Goal: Task Accomplishment & Management: Manage account settings

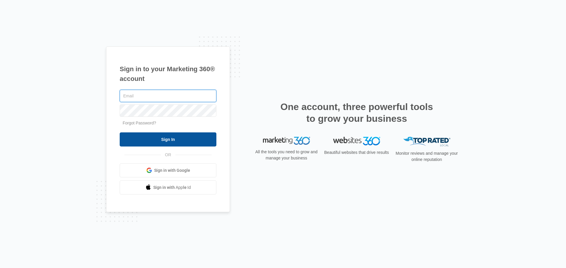
type input "[PERSON_NAME][EMAIL_ADDRESS][DOMAIN_NAME]"
click at [195, 141] on input "Sign In" at bounding box center [168, 140] width 97 height 14
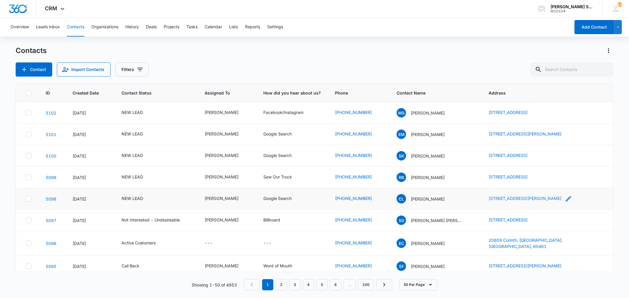
drag, startPoint x: 476, startPoint y: 198, endPoint x: 564, endPoint y: 200, distance: 87.8
click at [564, 200] on td "[STREET_ADDRESS][PERSON_NAME]" at bounding box center [546, 199] width 131 height 22
copy link "[STREET_ADDRESS][PERSON_NAME]"
click at [426, 199] on p "[PERSON_NAME]" at bounding box center [428, 199] width 34 height 6
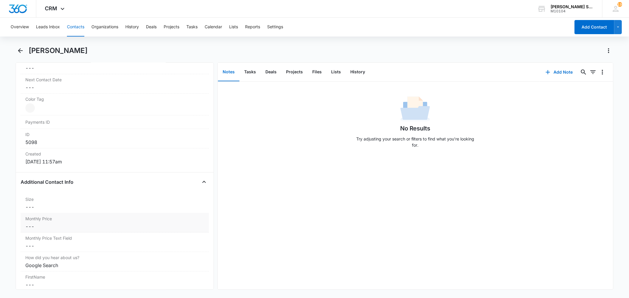
scroll to position [360, 0]
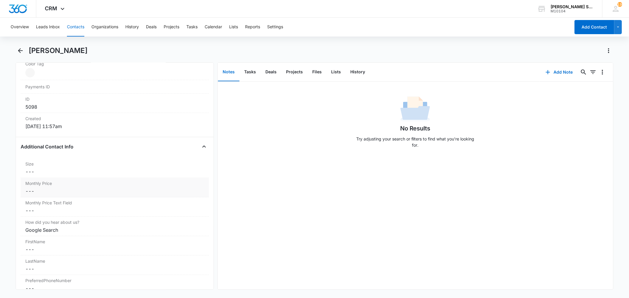
click at [43, 196] on div "Monthly Price Cancel Save Changes ---" at bounding box center [115, 187] width 188 height 19
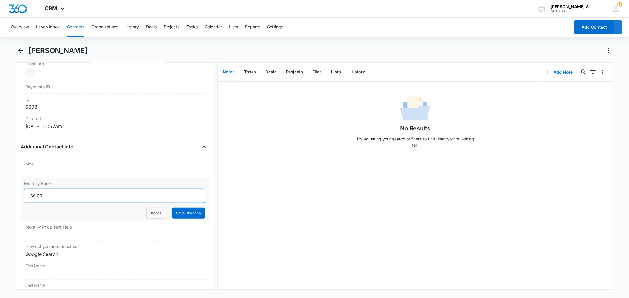
click at [42, 197] on input "Monthly Price" at bounding box center [114, 196] width 181 height 14
type input "$54.00"
click at [185, 216] on button "Save Changes" at bounding box center [189, 213] width 34 height 11
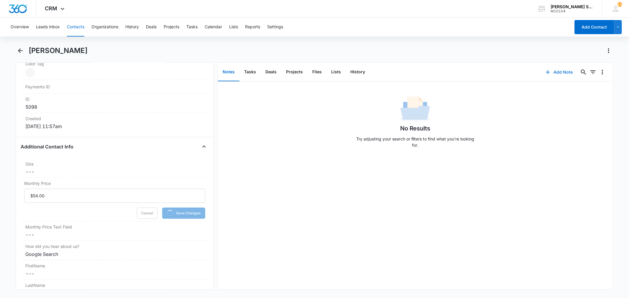
click at [551, 70] on button "Add Note" at bounding box center [558, 72] width 39 height 14
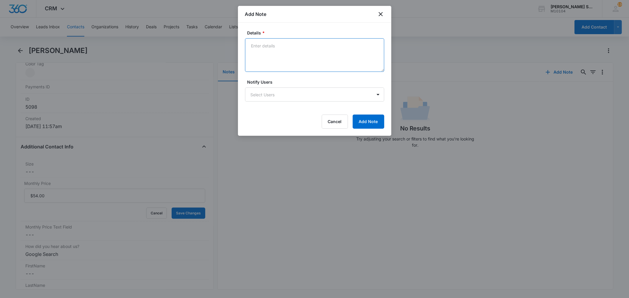
click at [277, 63] on textarea "Details *" at bounding box center [314, 55] width 139 height 34
type textarea "vb9 72"
click at [364, 119] on button "Add Note" at bounding box center [368, 122] width 32 height 14
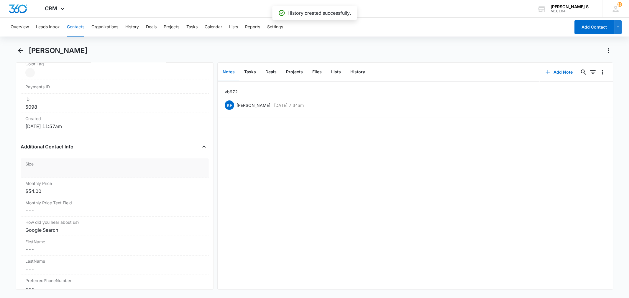
click at [67, 174] on dd "Cancel Save Changes ---" at bounding box center [114, 171] width 178 height 7
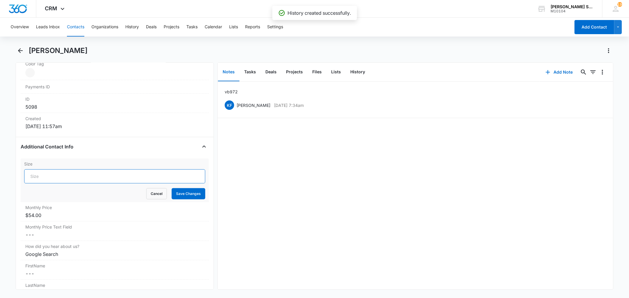
click at [65, 175] on input "Size" at bounding box center [114, 176] width 181 height 14
click at [172, 188] on button "Save Changes" at bounding box center [189, 193] width 34 height 11
type input "8"
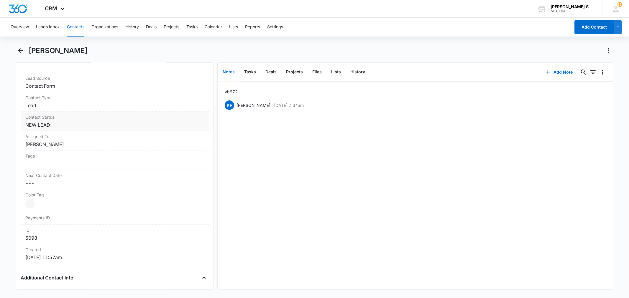
click at [64, 128] on div "Contact Status Cancel Save Changes NEW LEAD" at bounding box center [115, 121] width 188 height 19
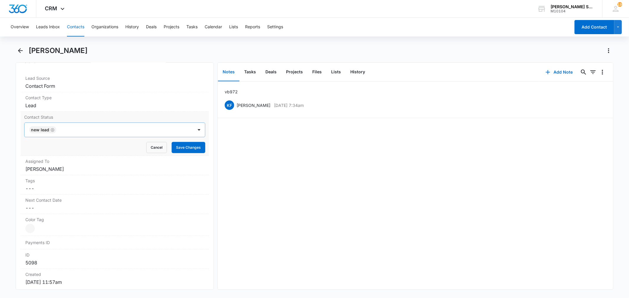
click at [52, 130] on icon "Remove NEW LEAD" at bounding box center [52, 130] width 4 height 4
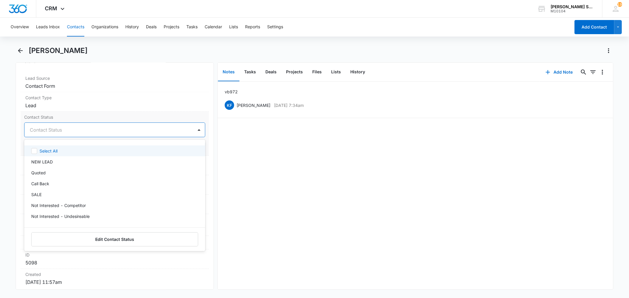
click at [52, 130] on div at bounding box center [107, 130] width 155 height 8
click at [48, 173] on div "Quoted" at bounding box center [113, 173] width 165 height 6
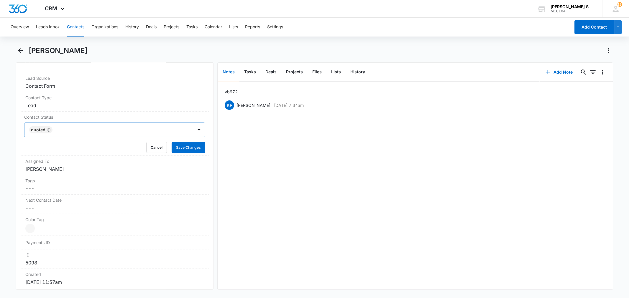
drag, startPoint x: 100, startPoint y: 117, endPoint x: 173, endPoint y: 135, distance: 74.8
click at [100, 117] on label "Contact Status" at bounding box center [114, 117] width 181 height 6
click at [177, 144] on button "Save Changes" at bounding box center [189, 147] width 34 height 11
click at [71, 169] on dd "Cancel Save Changes [PERSON_NAME]" at bounding box center [114, 169] width 178 height 7
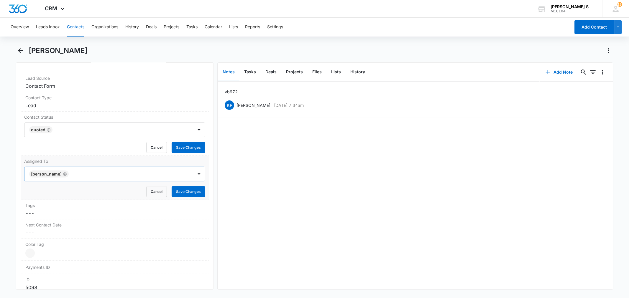
click at [66, 174] on icon "Remove Kenneth Florman" at bounding box center [65, 174] width 4 height 4
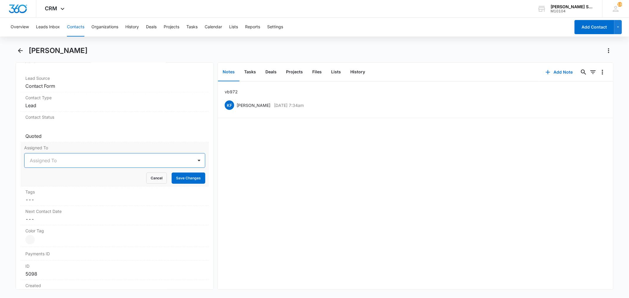
click at [52, 173] on div "Cancel Save Changes" at bounding box center [114, 178] width 181 height 11
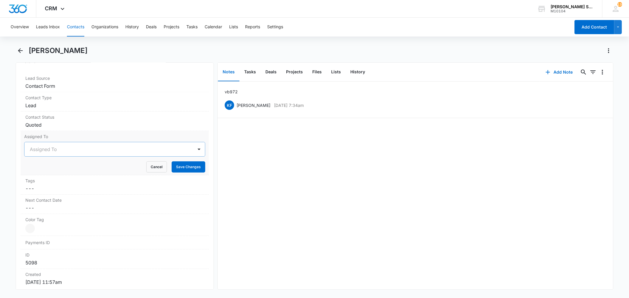
click at [49, 155] on div "Assigned To" at bounding box center [108, 149] width 168 height 14
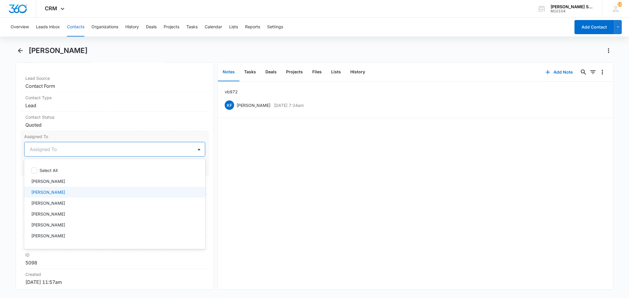
click at [43, 187] on div "[PERSON_NAME]" at bounding box center [114, 192] width 181 height 11
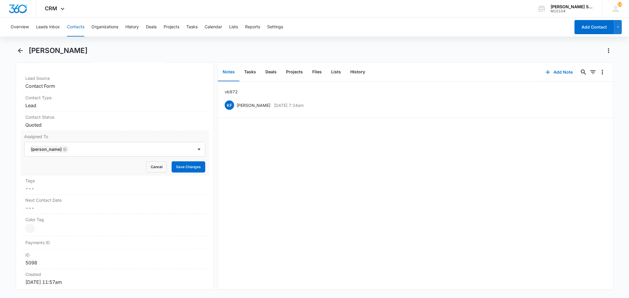
click at [80, 141] on div "Assigned To [PERSON_NAME] Cancel Save Changes" at bounding box center [115, 153] width 188 height 44
click at [173, 166] on button "Save Changes" at bounding box center [189, 166] width 34 height 11
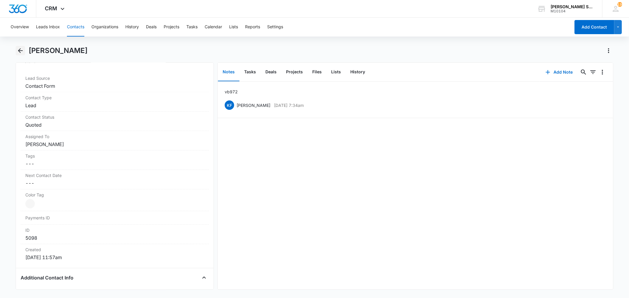
click at [19, 51] on icon "Back" at bounding box center [20, 50] width 5 height 5
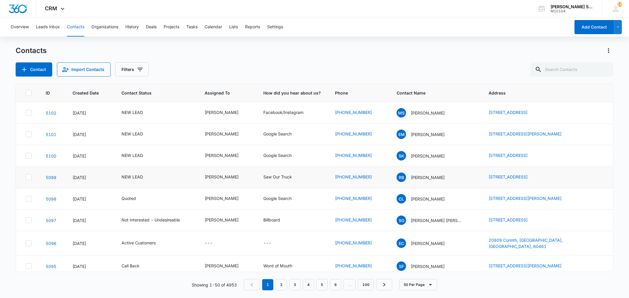
drag, startPoint x: 477, startPoint y: 177, endPoint x: 541, endPoint y: 182, distance: 64.4
click at [541, 182] on td "[STREET_ADDRESS]" at bounding box center [546, 178] width 131 height 22
copy link "[STREET_ADDRESS]"
click at [426, 176] on p "[PERSON_NAME]" at bounding box center [428, 177] width 34 height 6
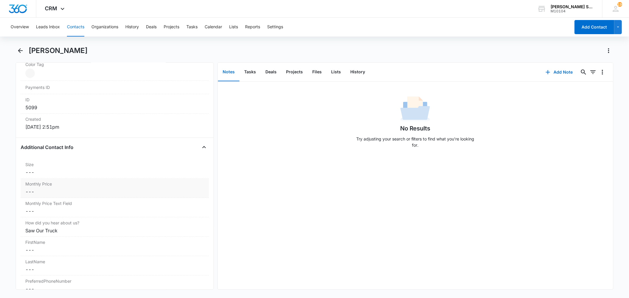
scroll to position [360, 0]
click at [39, 214] on dd "Cancel Save Changes ---" at bounding box center [114, 210] width 178 height 7
click at [47, 193] on dd "Cancel Save Changes ---" at bounding box center [114, 191] width 178 height 7
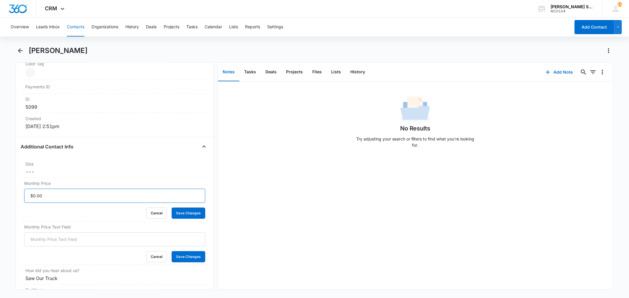
click at [58, 194] on input "Monthly Price" at bounding box center [114, 196] width 181 height 14
type input "$106.40"
click at [172, 208] on button "Save Changes" at bounding box center [189, 213] width 34 height 11
click at [177, 255] on button "Save Changes" at bounding box center [189, 256] width 34 height 11
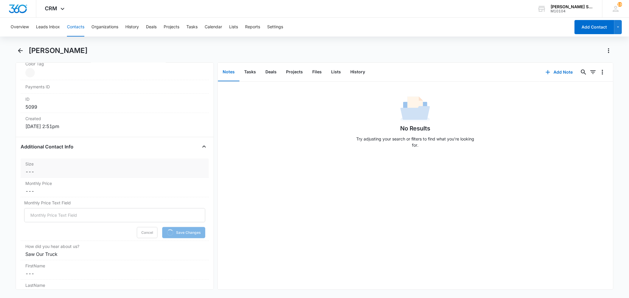
click at [43, 169] on dd "Cancel Save Changes ---" at bounding box center [114, 171] width 178 height 7
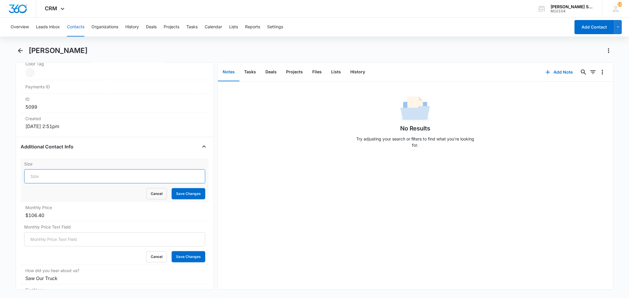
click at [45, 174] on input "Size" at bounding box center [114, 176] width 181 height 14
type input "18"
click at [172, 188] on button "Save Changes" at bounding box center [189, 193] width 34 height 11
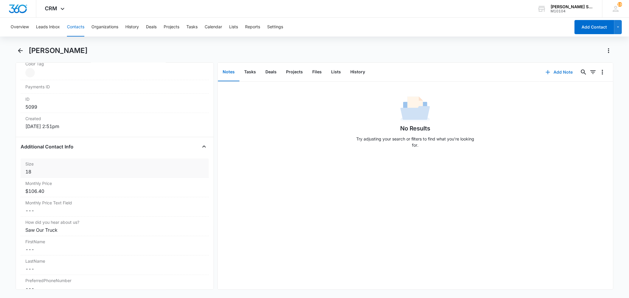
click at [546, 70] on icon "button" at bounding box center [547, 72] width 7 height 7
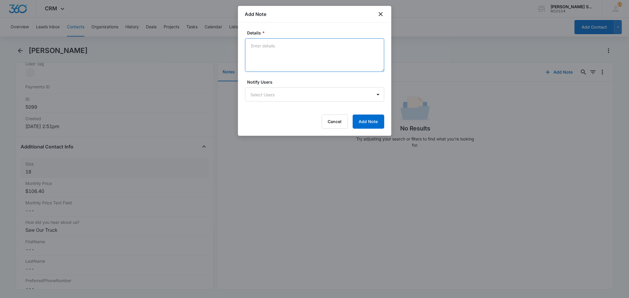
click at [299, 62] on textarea "Details *" at bounding box center [314, 55] width 139 height 34
type textarea "vb8 133"
click at [364, 121] on button "Add Note" at bounding box center [368, 122] width 32 height 14
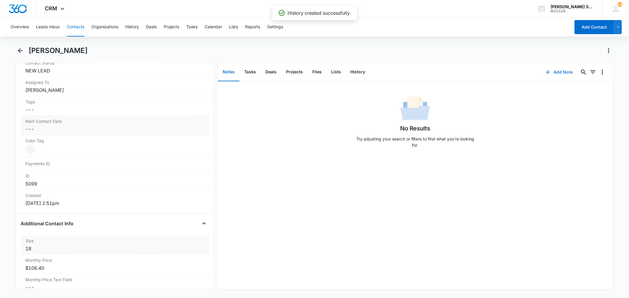
scroll to position [196, 0]
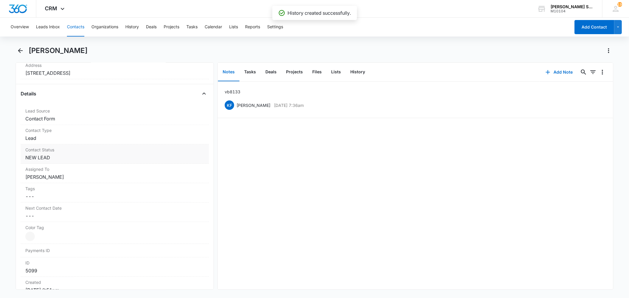
click at [58, 160] on dd "Cancel Save Changes NEW LEAD" at bounding box center [114, 157] width 178 height 7
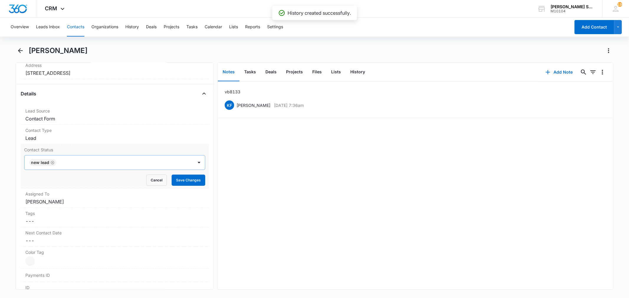
click at [52, 164] on icon "Remove NEW LEAD" at bounding box center [52, 163] width 4 height 4
click at [52, 164] on div at bounding box center [107, 163] width 155 height 8
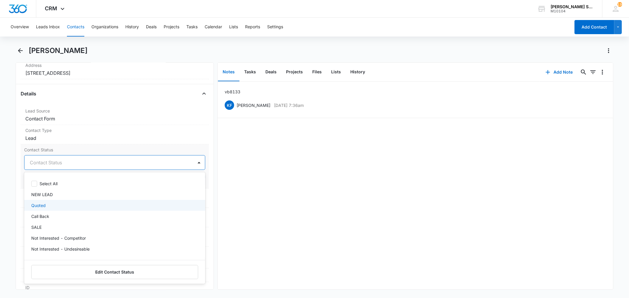
click at [42, 207] on p "Quoted" at bounding box center [38, 205] width 14 height 6
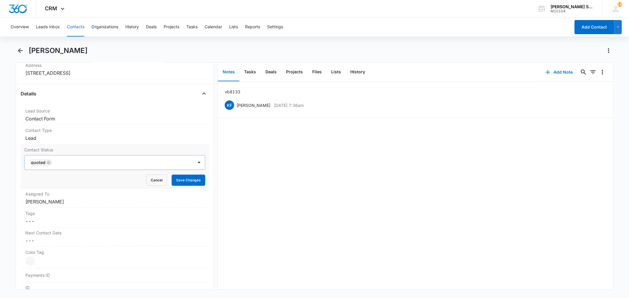
click at [78, 151] on label "Contact Status" at bounding box center [114, 150] width 181 height 6
click at [182, 182] on button "Save Changes" at bounding box center [189, 180] width 34 height 11
click at [74, 204] on dd "Cancel Save Changes [PERSON_NAME]" at bounding box center [114, 201] width 178 height 7
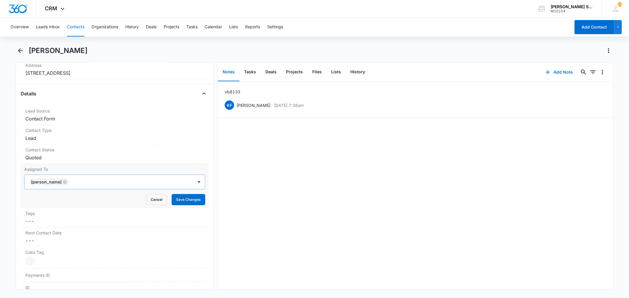
click at [66, 182] on icon "Remove Kenneth Florman" at bounding box center [65, 182] width 4 height 4
type input "ji"
click at [59, 203] on div "[PERSON_NAME]" at bounding box center [113, 203] width 165 height 6
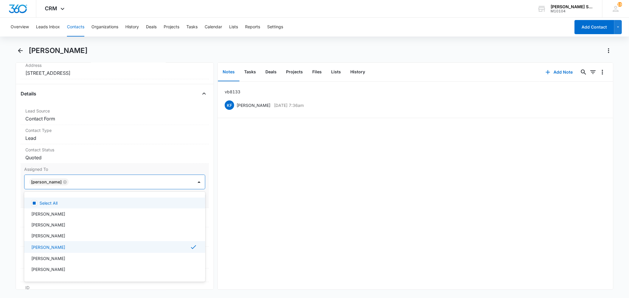
click at [85, 169] on label "Assigned To" at bounding box center [114, 169] width 181 height 6
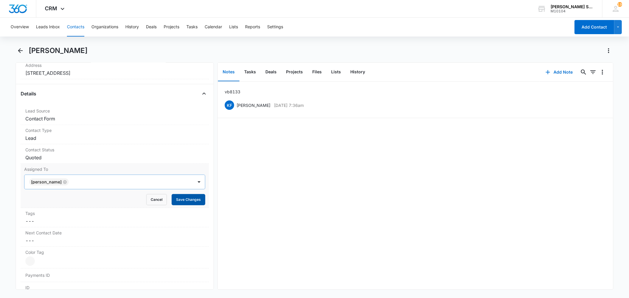
click at [173, 200] on button "Save Changes" at bounding box center [189, 199] width 34 height 11
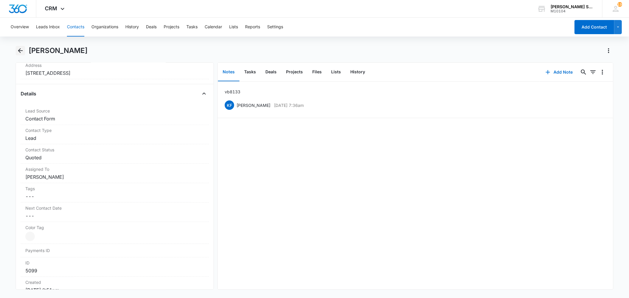
click at [22, 52] on icon "Back" at bounding box center [20, 50] width 7 height 7
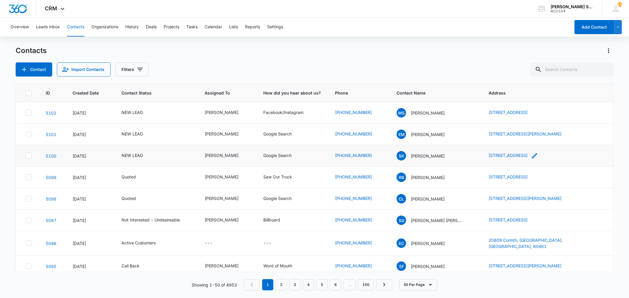
drag, startPoint x: 476, startPoint y: 154, endPoint x: 552, endPoint y: 159, distance: 76.2
click at [552, 159] on td "[STREET_ADDRESS]" at bounding box center [546, 156] width 131 height 22
copy link "[STREET_ADDRESS]"
click at [434, 157] on p "[PERSON_NAME]" at bounding box center [428, 156] width 34 height 6
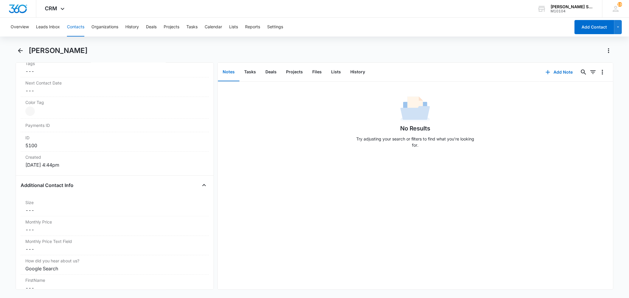
scroll to position [327, 0]
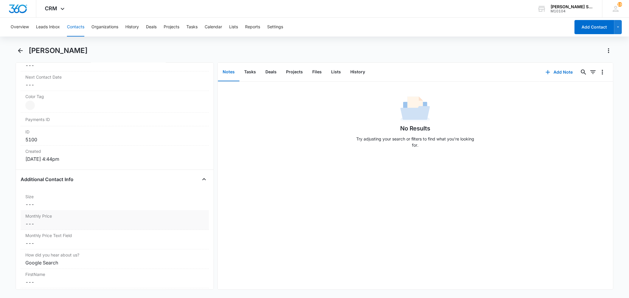
click at [38, 219] on label "Monthly Price" at bounding box center [114, 216] width 178 height 6
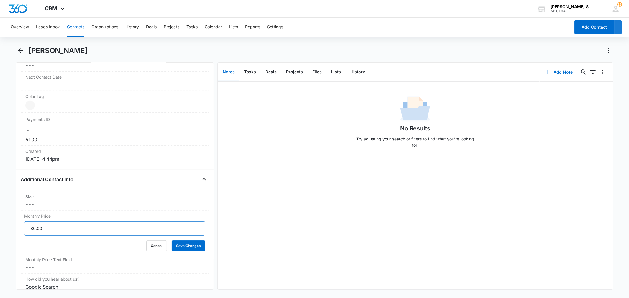
click at [49, 228] on input "Monthly Price" at bounding box center [114, 229] width 181 height 14
type input "$57.60"
click at [172, 240] on button "Save Changes" at bounding box center [189, 245] width 34 height 11
click at [555, 71] on button "Add Note" at bounding box center [558, 72] width 39 height 14
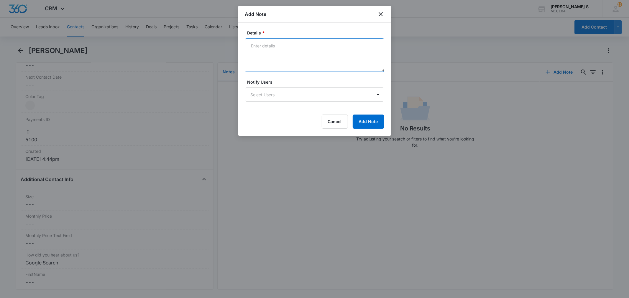
click at [308, 61] on textarea "Details *" at bounding box center [314, 55] width 139 height 34
type textarea "vb8 72"
click at [359, 120] on button "Add Note" at bounding box center [368, 122] width 32 height 14
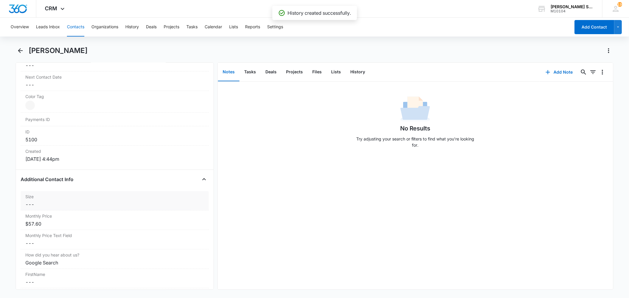
click at [46, 204] on dd "Cancel Save Changes ---" at bounding box center [114, 204] width 178 height 7
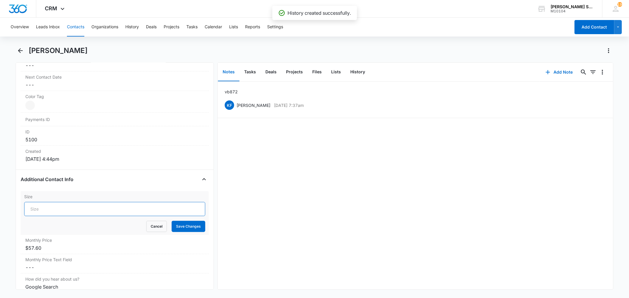
click at [46, 205] on input "Size" at bounding box center [114, 209] width 181 height 14
click at [172, 221] on button "Save Changes" at bounding box center [189, 226] width 34 height 11
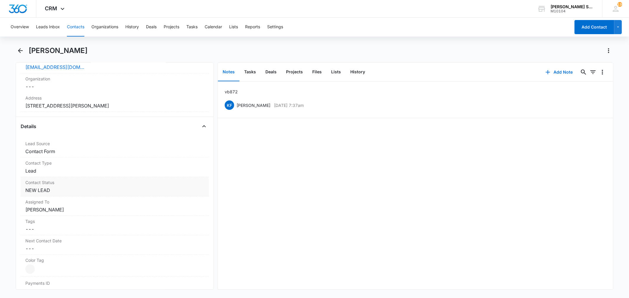
type input "8"
click at [48, 191] on dd "Cancel Save Changes NEW LEAD" at bounding box center [114, 190] width 178 height 7
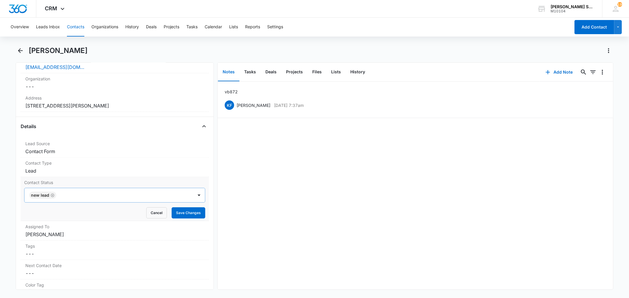
click at [51, 196] on icon "Remove NEW LEAD" at bounding box center [53, 196] width 4 height 4
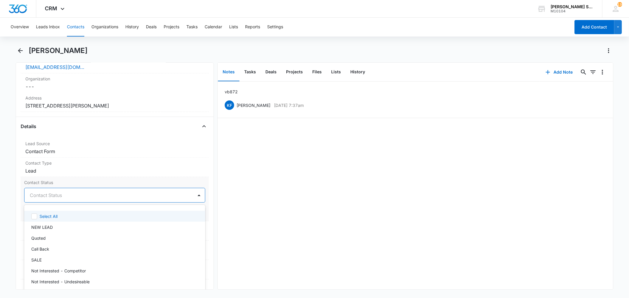
click at [51, 196] on div at bounding box center [107, 195] width 155 height 8
click at [42, 235] on p "Quoted" at bounding box center [38, 238] width 14 height 6
click at [72, 184] on label "Contact Status" at bounding box center [114, 182] width 181 height 6
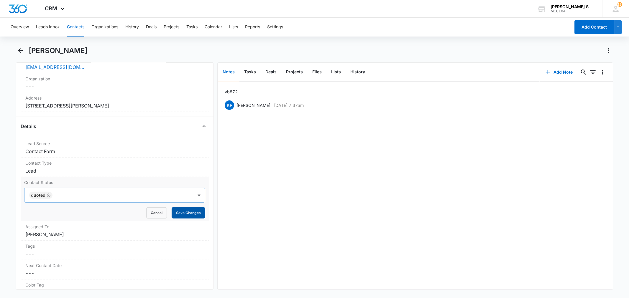
click at [172, 213] on button "Save Changes" at bounding box center [189, 212] width 34 height 11
click at [66, 236] on dd "Cancel Save Changes [PERSON_NAME]" at bounding box center [114, 234] width 178 height 7
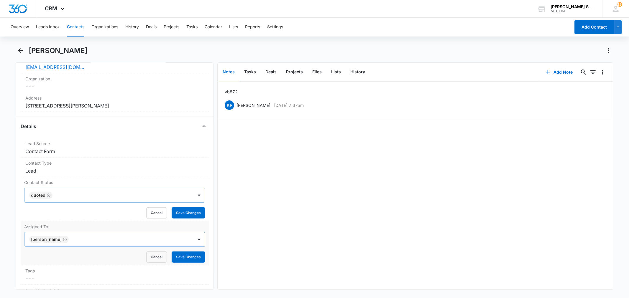
click at [67, 240] on icon "Remove Kenneth Florman" at bounding box center [65, 240] width 4 height 4
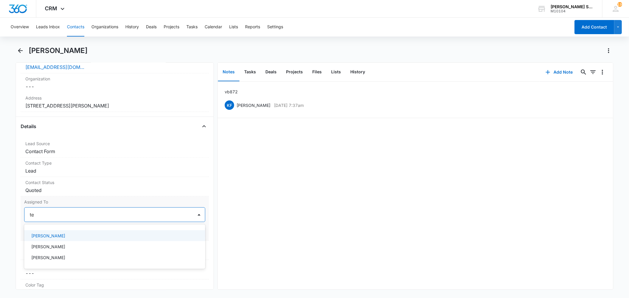
type input "[PERSON_NAME]"
click at [54, 235] on p "[PERSON_NAME]" at bounding box center [48, 236] width 34 height 6
drag, startPoint x: 79, startPoint y: 201, endPoint x: 100, endPoint y: 208, distance: 22.8
click at [79, 201] on label "Assigned To" at bounding box center [114, 202] width 181 height 6
click at [181, 236] on button "Save Changes" at bounding box center [189, 232] width 34 height 11
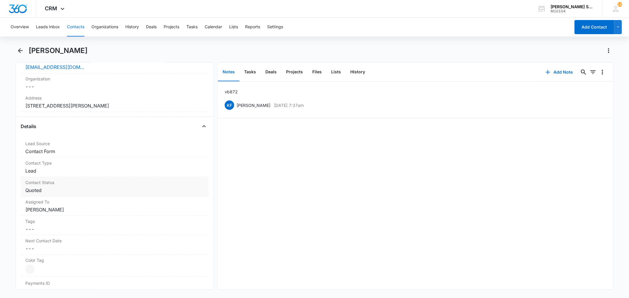
scroll to position [131, 0]
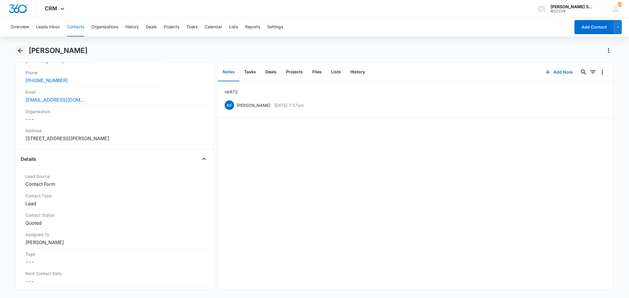
click at [22, 52] on icon "Back" at bounding box center [20, 50] width 7 height 7
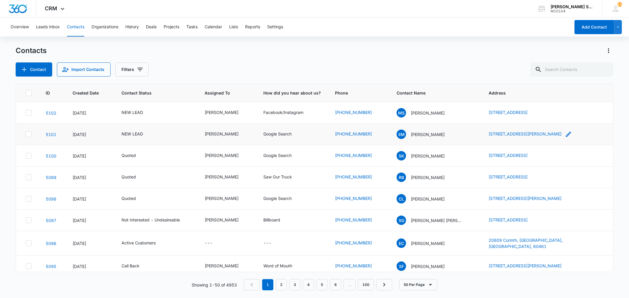
drag, startPoint x: 478, startPoint y: 133, endPoint x: 567, endPoint y: 137, distance: 88.8
click at [567, 137] on td "[STREET_ADDRESS][PERSON_NAME]" at bounding box center [546, 135] width 131 height 22
copy link "[STREET_ADDRESS][PERSON_NAME]"
click at [428, 133] on p "[PERSON_NAME]" at bounding box center [428, 134] width 34 height 6
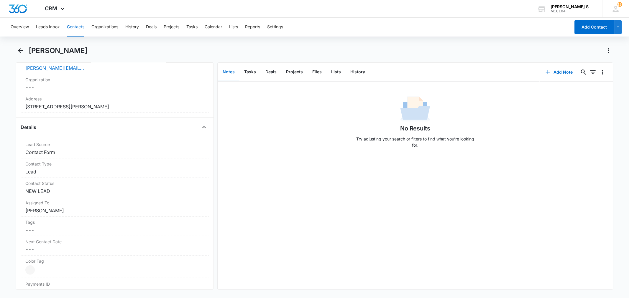
scroll to position [164, 0]
click at [113, 103] on dd "Cancel Save Changes [STREET_ADDRESS][PERSON_NAME]" at bounding box center [114, 105] width 178 height 7
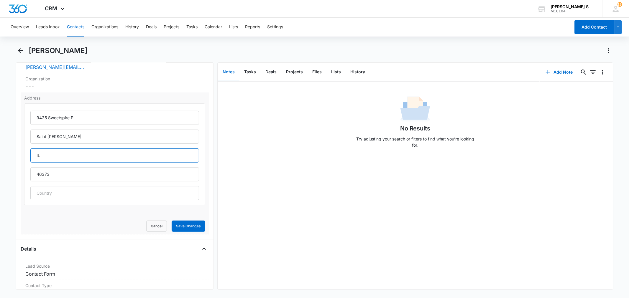
click at [65, 159] on input "IL" at bounding box center [114, 156] width 168 height 14
type input "IN"
click at [196, 160] on div "9425 Sweetspire PL [GEOGRAPHIC_DATA][PERSON_NAME] IN 46373" at bounding box center [114, 154] width 181 height 102
click at [188, 230] on button "Save Changes" at bounding box center [189, 226] width 34 height 11
click at [546, 74] on icon "button" at bounding box center [547, 72] width 7 height 7
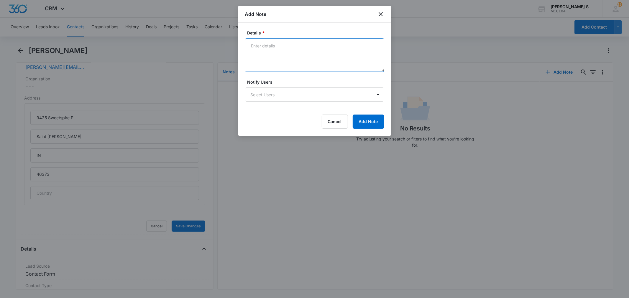
click at [274, 57] on textarea "Details *" at bounding box center [314, 55] width 139 height 34
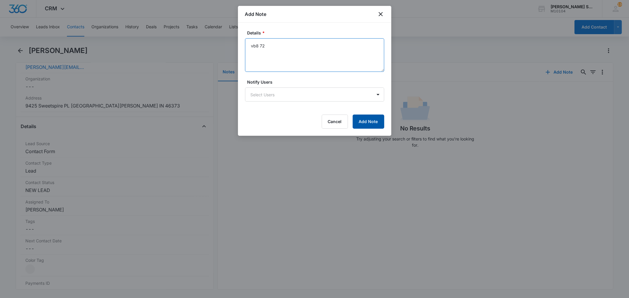
type textarea "vb8 72"
click at [367, 123] on button "Add Note" at bounding box center [368, 122] width 32 height 14
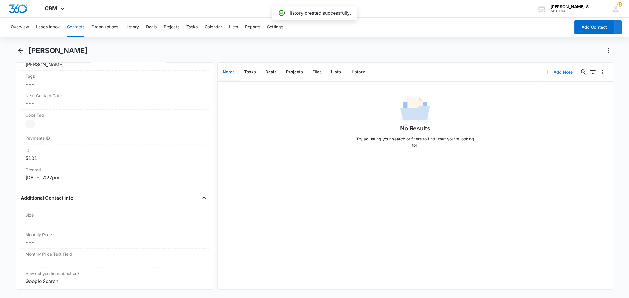
scroll to position [327, 0]
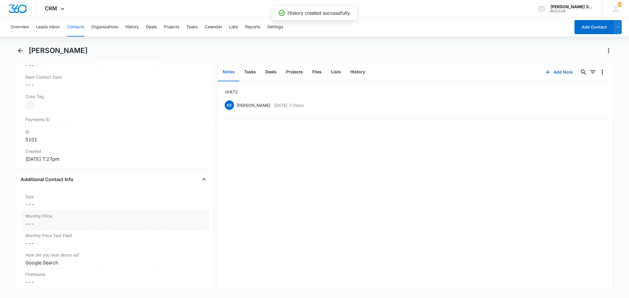
click at [49, 228] on dd "Cancel Save Changes ---" at bounding box center [114, 223] width 178 height 7
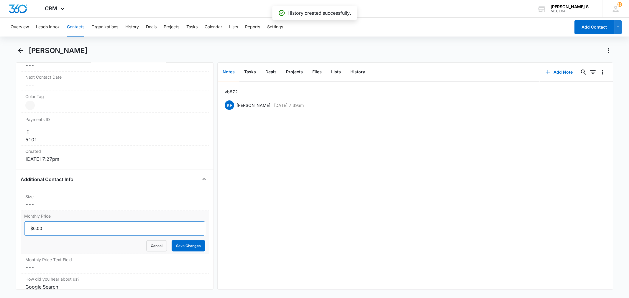
click at [49, 228] on input "Monthly Price" at bounding box center [114, 229] width 181 height 14
type input "$57.60"
click at [172, 240] on button "Save Changes" at bounding box center [189, 245] width 34 height 11
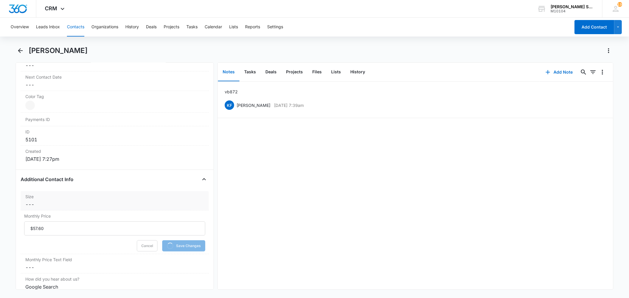
click at [46, 203] on dd "Cancel Save Changes ---" at bounding box center [114, 204] width 178 height 7
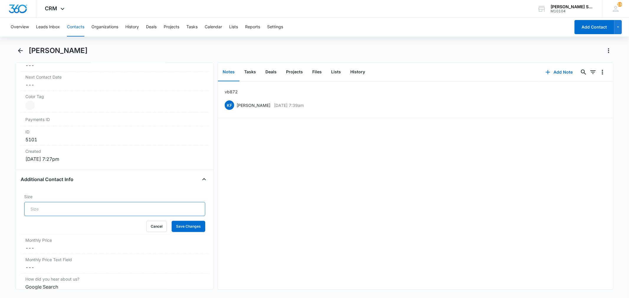
click at [44, 206] on input "Size" at bounding box center [114, 209] width 181 height 14
click at [172, 221] on button "Save Changes" at bounding box center [189, 226] width 34 height 11
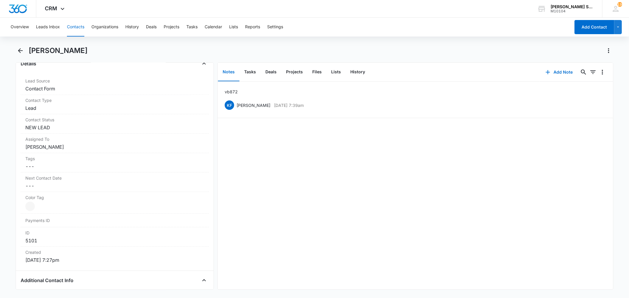
scroll to position [164, 0]
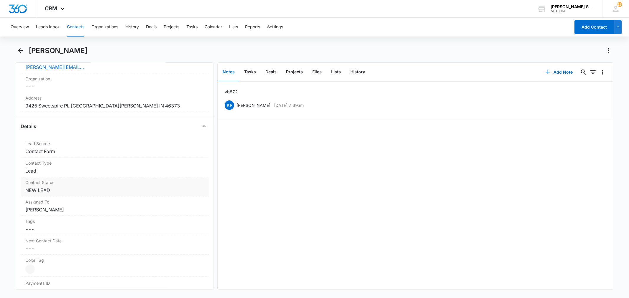
type input "10"
click at [54, 192] on dd "Cancel Save Changes NEW LEAD" at bounding box center [114, 190] width 178 height 7
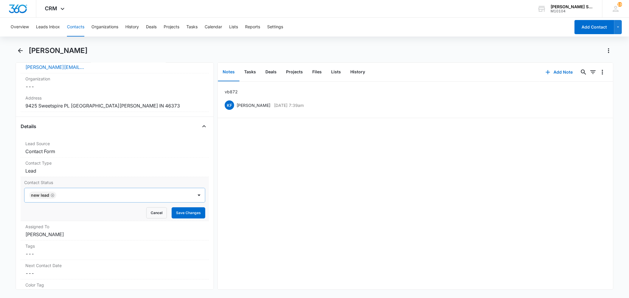
click at [54, 196] on icon "Remove NEW LEAD" at bounding box center [53, 196] width 4 height 4
click at [54, 196] on div at bounding box center [107, 195] width 155 height 8
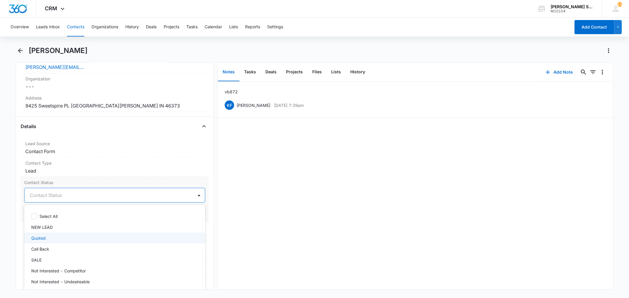
click at [46, 238] on div "Quoted" at bounding box center [113, 238] width 165 height 6
click at [57, 181] on label "Contact Status" at bounding box center [114, 182] width 181 height 6
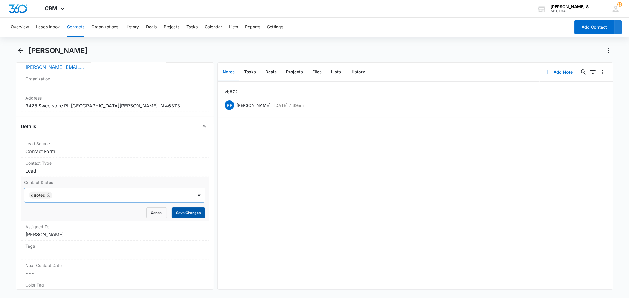
click at [172, 211] on button "Save Changes" at bounding box center [189, 212] width 34 height 11
click at [66, 236] on dd "Cancel Save Changes [PERSON_NAME]" at bounding box center [114, 234] width 178 height 7
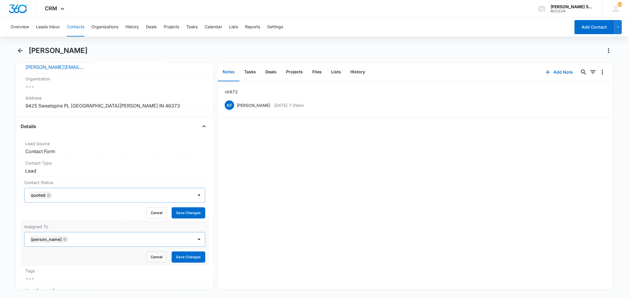
click at [67, 240] on icon "Remove Kenneth Florman" at bounding box center [65, 240] width 4 height 4
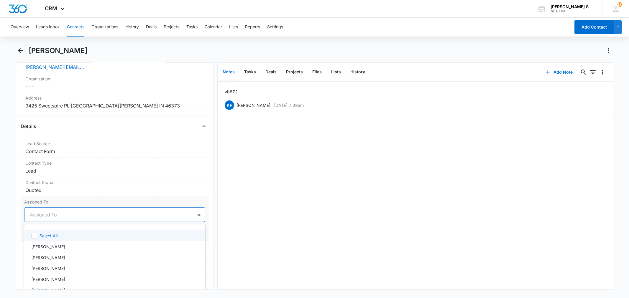
click at [42, 213] on div at bounding box center [107, 215] width 155 height 8
click at [39, 259] on p "[PERSON_NAME]" at bounding box center [48, 258] width 34 height 6
click at [69, 199] on label "Assigned To" at bounding box center [114, 202] width 181 height 6
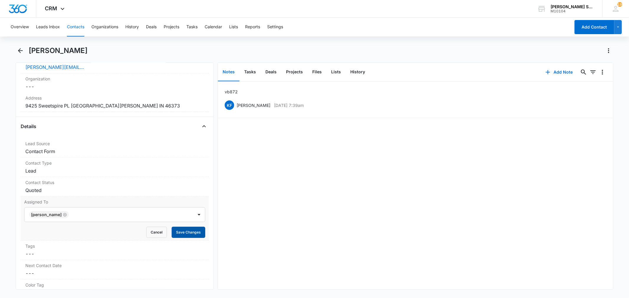
click at [187, 232] on button "Save Changes" at bounding box center [189, 232] width 34 height 11
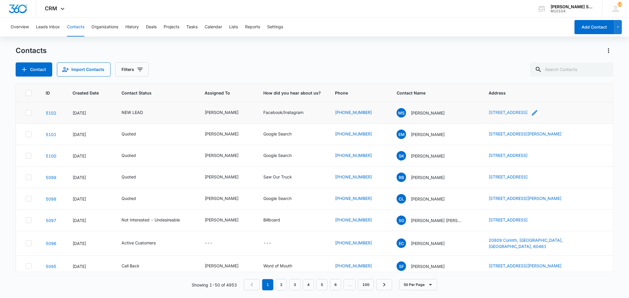
drag, startPoint x: 477, startPoint y: 111, endPoint x: 555, endPoint y: 112, distance: 78.7
click at [555, 112] on td "[STREET_ADDRESS]" at bounding box center [546, 113] width 131 height 22
click at [411, 115] on p "[PERSON_NAME]" at bounding box center [428, 113] width 34 height 6
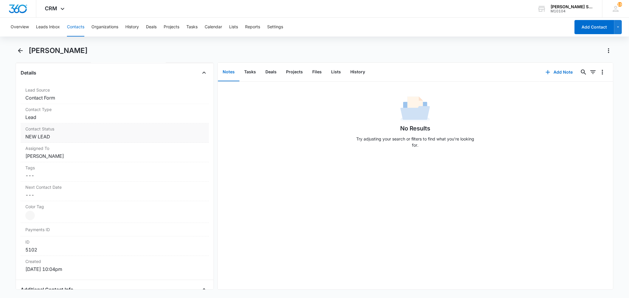
scroll to position [196, 0]
click at [53, 154] on dd "Cancel Save Changes NEW LEAD" at bounding box center [114, 157] width 178 height 7
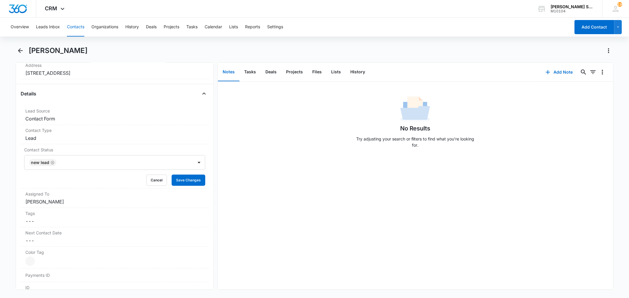
click at [52, 163] on icon "Remove NEW LEAD" at bounding box center [53, 163] width 4 height 4
type input "un"
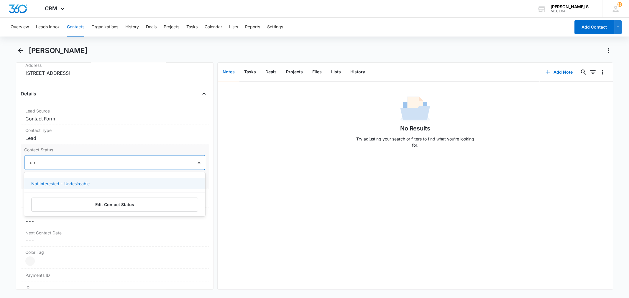
click at [53, 185] on p "Not Interested - Undesireable" at bounding box center [60, 184] width 58 height 6
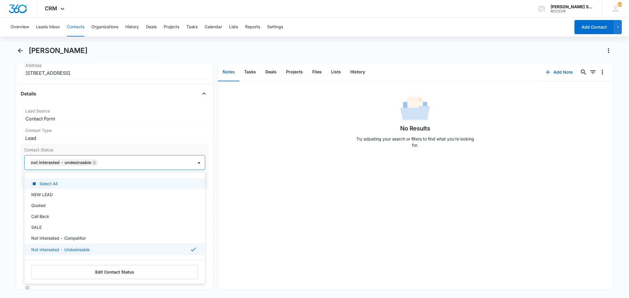
click at [98, 148] on label "Contact Status" at bounding box center [114, 150] width 181 height 6
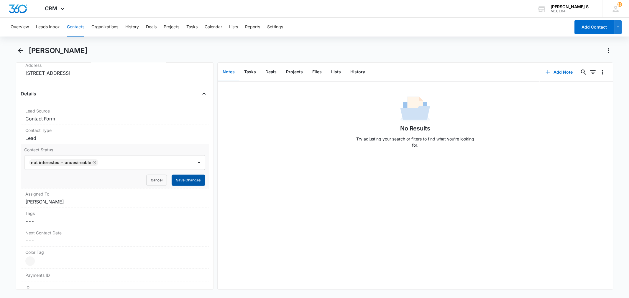
click at [178, 179] on button "Save Changes" at bounding box center [189, 180] width 34 height 11
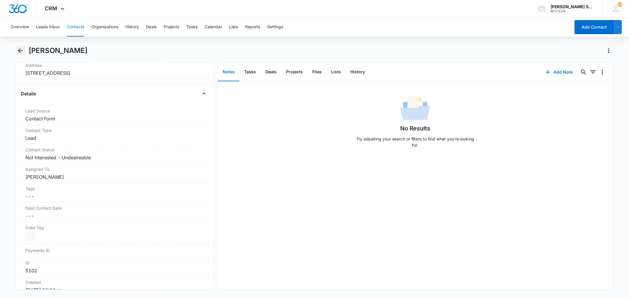
click at [22, 47] on icon "Back" at bounding box center [20, 50] width 7 height 7
